Goal: Information Seeking & Learning: Learn about a topic

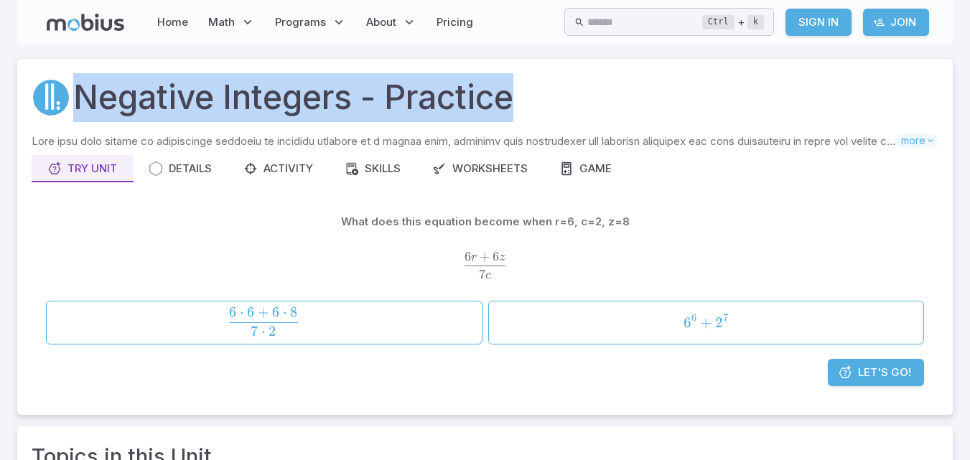
click at [597, 176] on div "Game" at bounding box center [585, 169] width 52 height 16
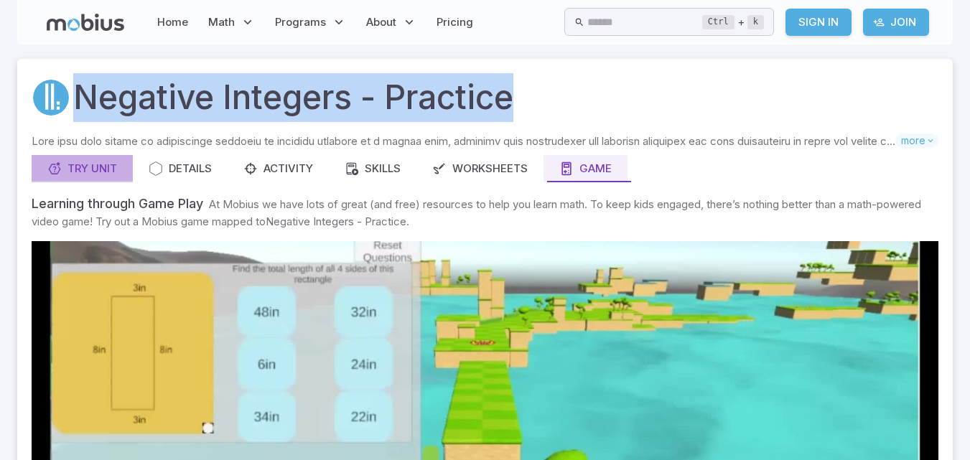
click at [47, 169] on icon "button" at bounding box center [54, 169] width 14 height 14
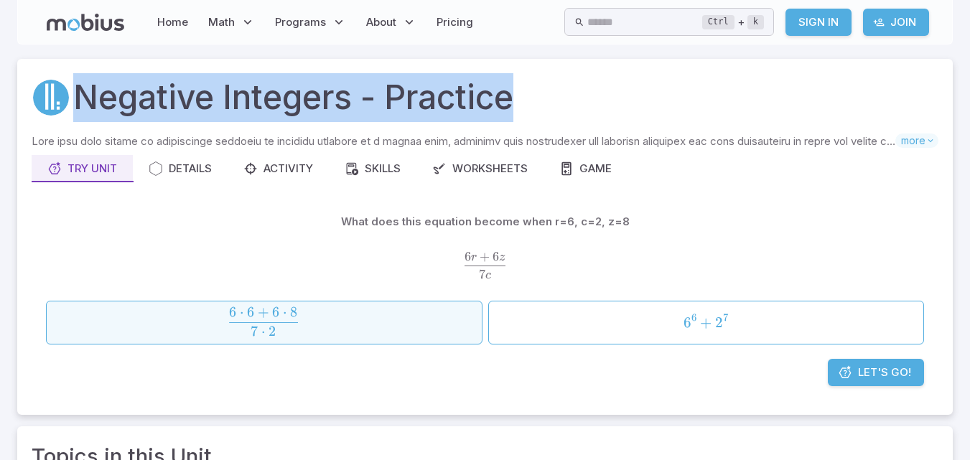
click at [360, 312] on span "7 ⋅ 2 6 ⋅ 6 + 6 ⋅ 8 ​" at bounding box center [263, 321] width 393 height 29
